Goal: Information Seeking & Learning: Find specific fact

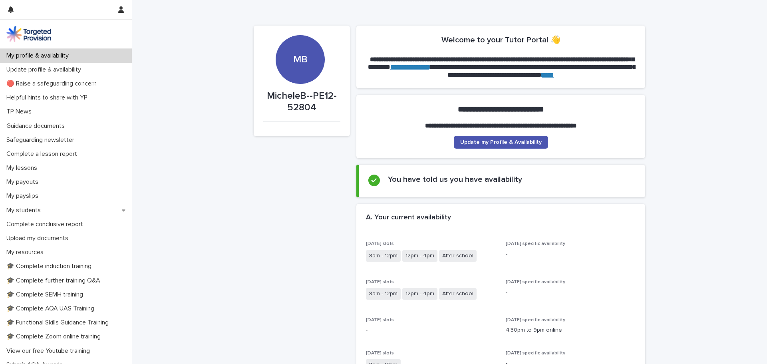
click at [505, 150] on section "**********" at bounding box center [500, 127] width 289 height 64
click at [503, 143] on span "Update my Profile & Availability" at bounding box center [501, 142] width 82 height 6
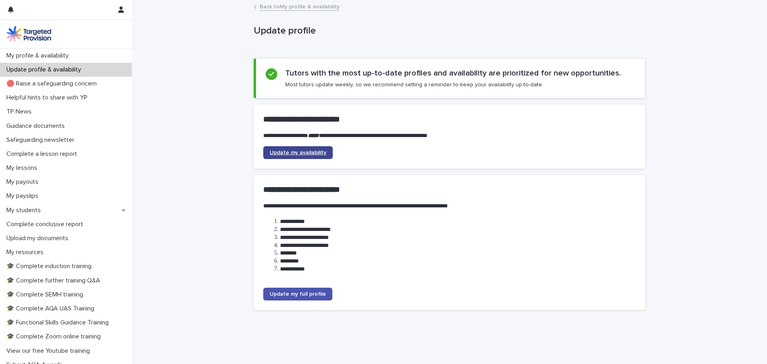
click at [276, 152] on span "Update my availability" at bounding box center [298, 153] width 57 height 6
click at [27, 202] on div "My payslips" at bounding box center [66, 196] width 132 height 14
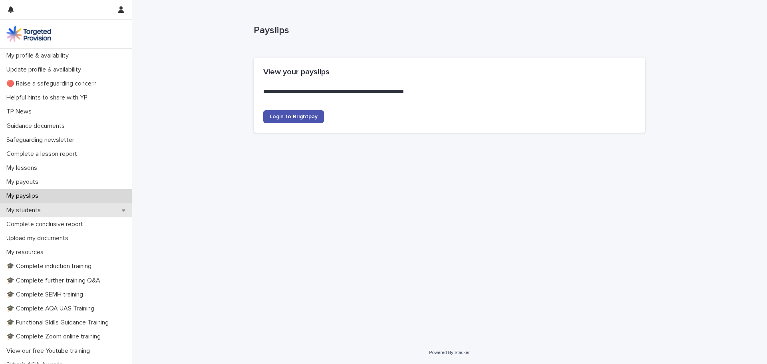
click at [28, 207] on p "My students" at bounding box center [25, 211] width 44 height 8
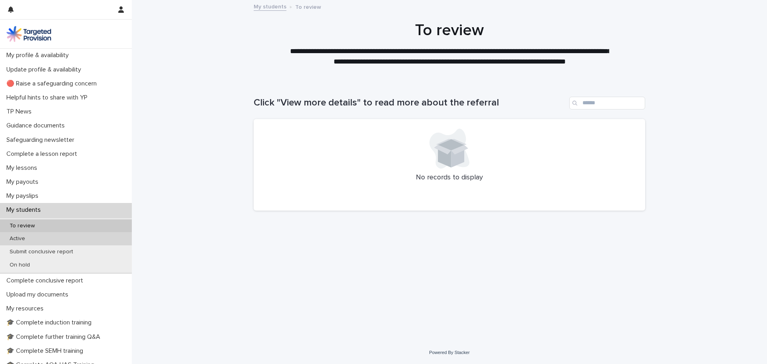
click at [26, 238] on p "Active" at bounding box center [17, 238] width 28 height 7
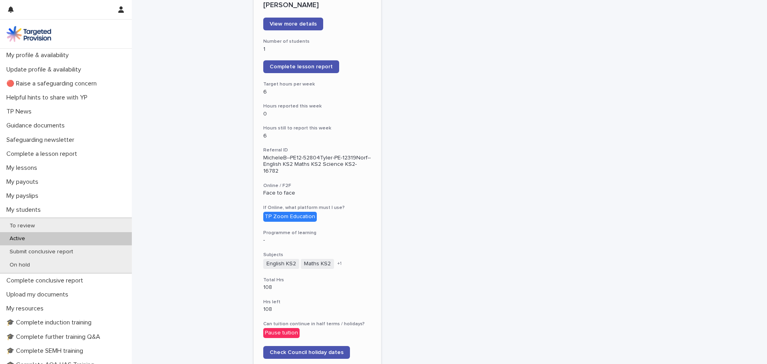
scroll to position [280, 0]
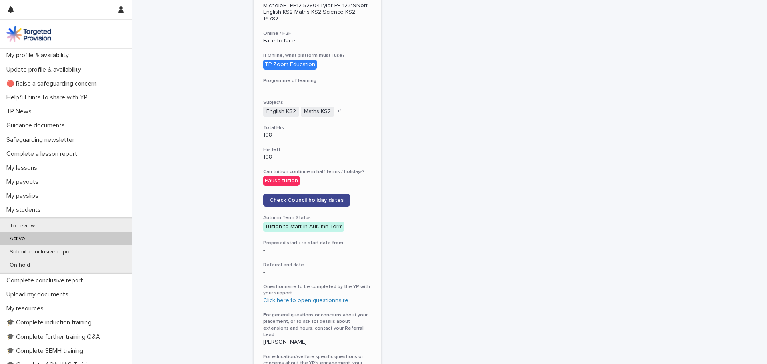
click at [329, 194] on link "Check Council holiday dates" at bounding box center [306, 200] width 87 height 13
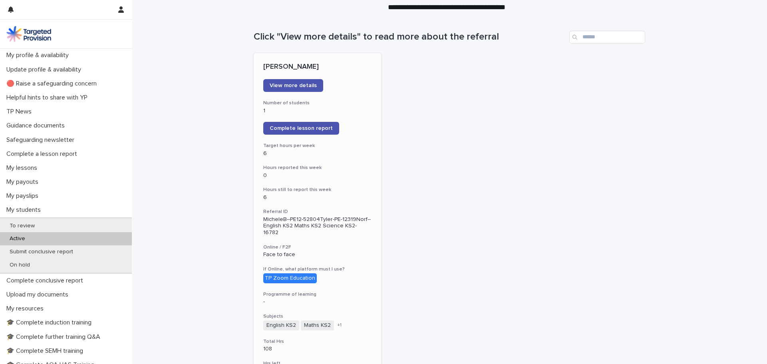
scroll to position [56, 0]
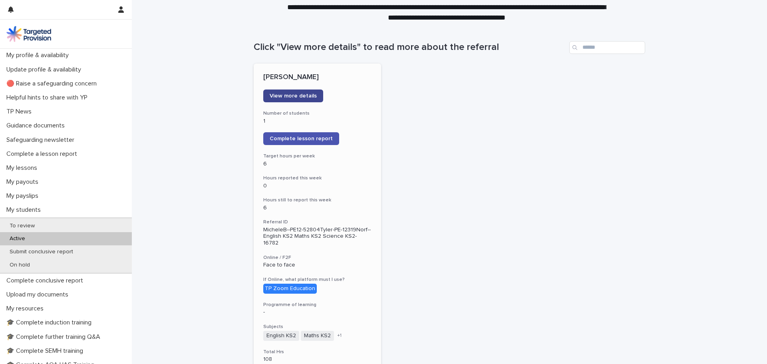
click at [296, 92] on link "View more details" at bounding box center [293, 96] width 60 height 13
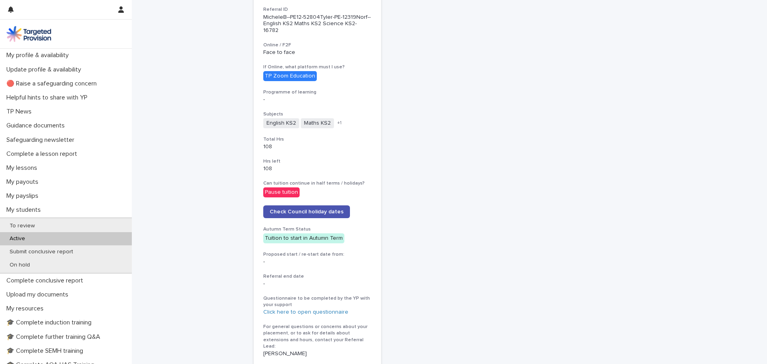
scroll to position [280, 0]
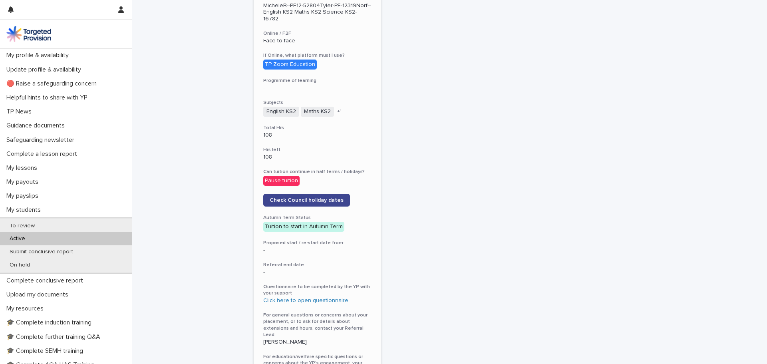
click at [320, 197] on span "Check Council holiday dates" at bounding box center [307, 200] width 74 height 6
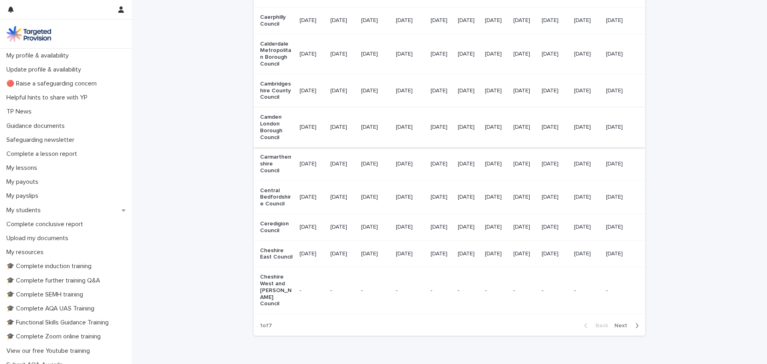
scroll to position [963, 0]
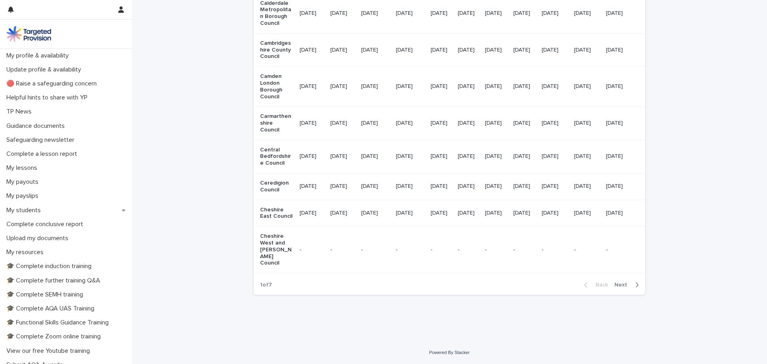
click at [620, 286] on span "Next" at bounding box center [624, 285] width 18 height 6
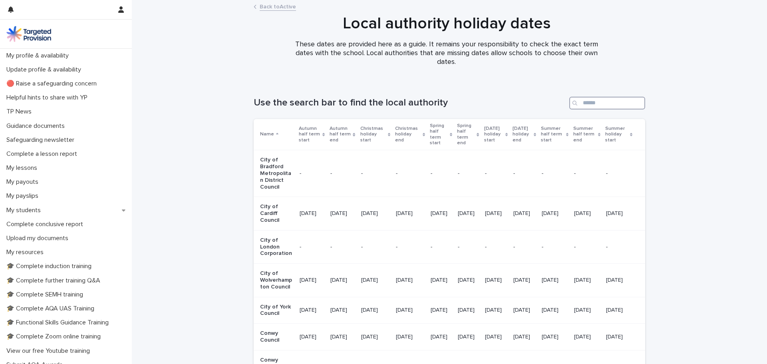
click at [588, 98] on input "Search" at bounding box center [607, 103] width 76 height 13
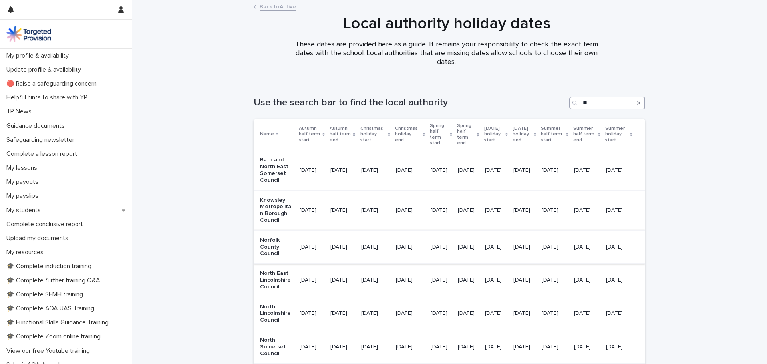
type input "**"
click at [265, 248] on p "Norfolk County Council" at bounding box center [276, 247] width 33 height 20
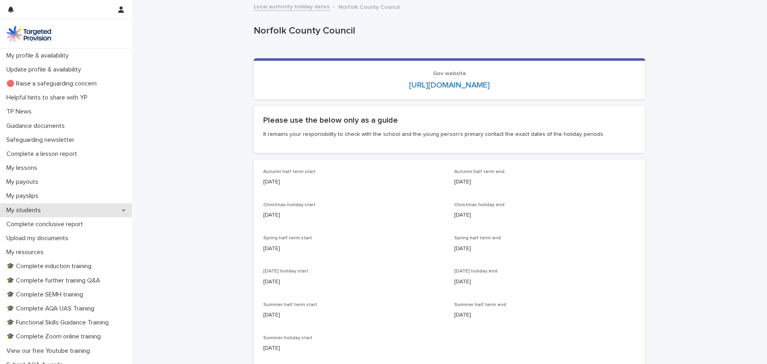
click at [26, 213] on p "My students" at bounding box center [25, 211] width 44 height 8
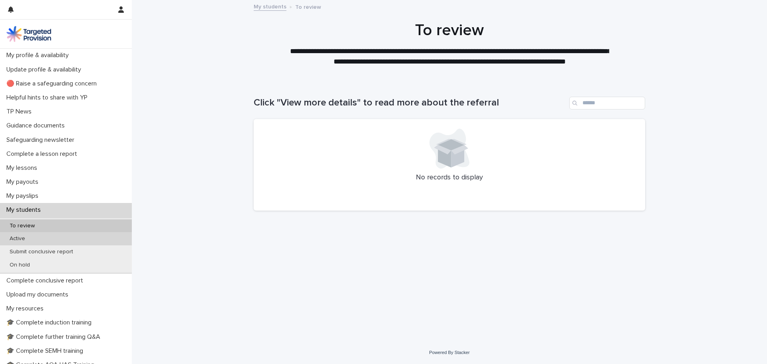
click at [15, 239] on p "Active" at bounding box center [17, 238] width 28 height 7
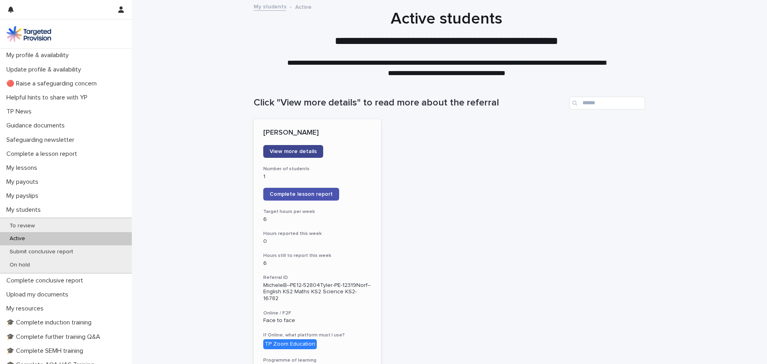
click at [305, 155] on link "View more details" at bounding box center [293, 151] width 60 height 13
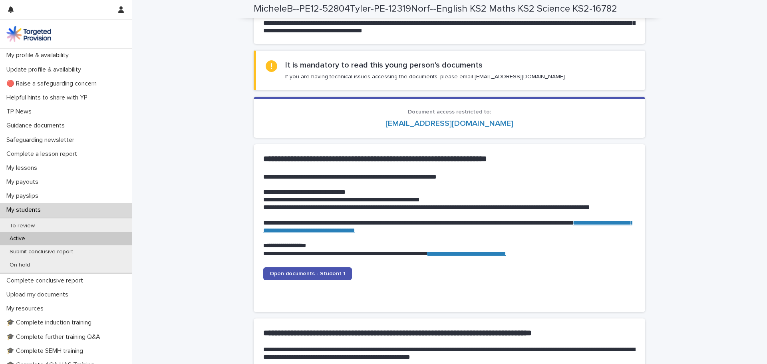
scroll to position [719, 0]
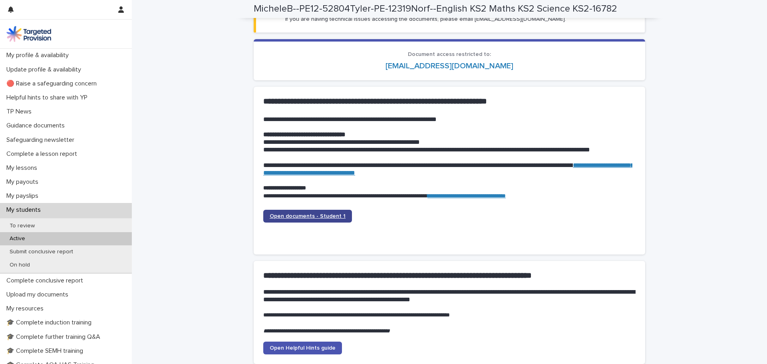
click at [307, 215] on span "Open documents - Student 1" at bounding box center [308, 216] width 76 height 6
click at [316, 218] on span "Open documents - Student 1" at bounding box center [308, 216] width 76 height 6
